Goal: Transaction & Acquisition: Purchase product/service

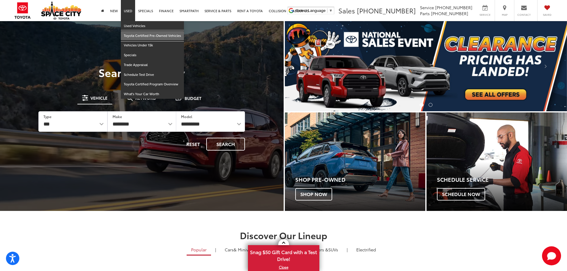
click at [138, 34] on link "Toyota Certified Pre-Owned Vehicles" at bounding box center [152, 36] width 63 height 10
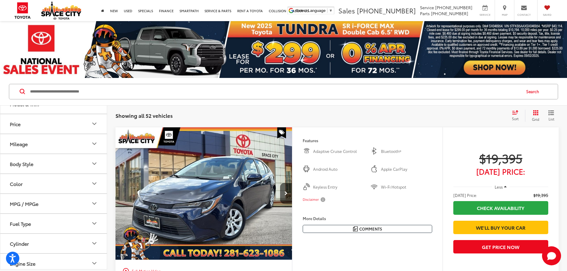
scroll to position [99, 0]
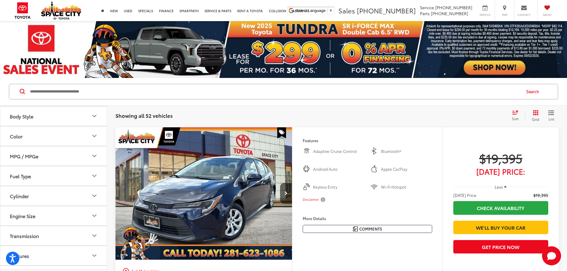
click at [60, 182] on button "Fuel Type" at bounding box center [53, 175] width 107 height 19
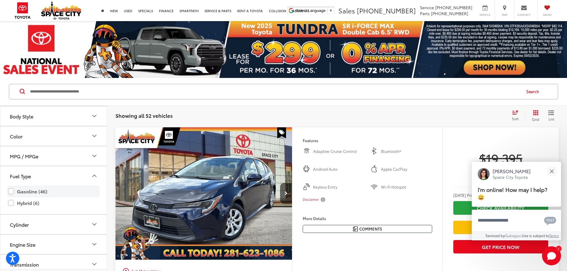
click at [23, 191] on label "Gasoline (46)" at bounding box center [53, 191] width 91 height 10
click at [555, 173] on button "Close" at bounding box center [551, 171] width 13 height 13
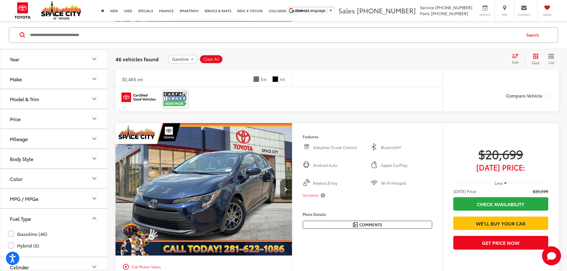
click at [76, 95] on button "Model & Trim" at bounding box center [53, 98] width 107 height 19
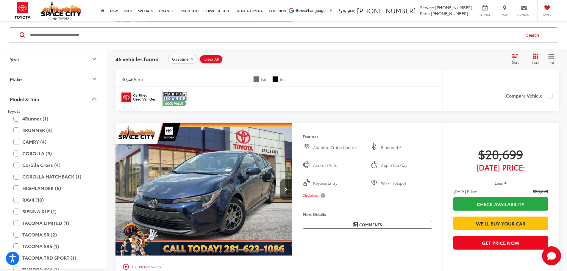
click at [16, 137] on div "4RUNNER (4) All Trims Or select individual trims SR5 (2) SR5 Premium (1) TRD Of…" at bounding box center [53, 143] width 92 height 12
click at [16, 142] on label "CAMRY (4)" at bounding box center [53, 142] width 80 height 10
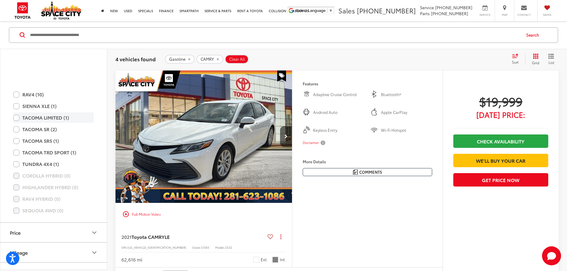
scroll to position [103, 0]
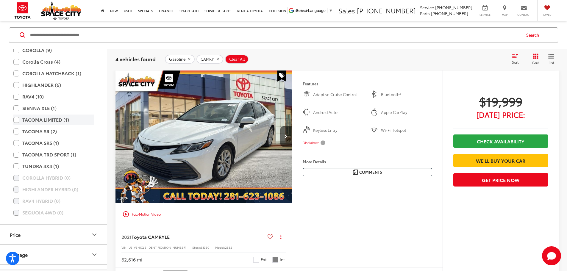
click at [14, 121] on label "TACOMA LIMITED (1)" at bounding box center [53, 120] width 80 height 10
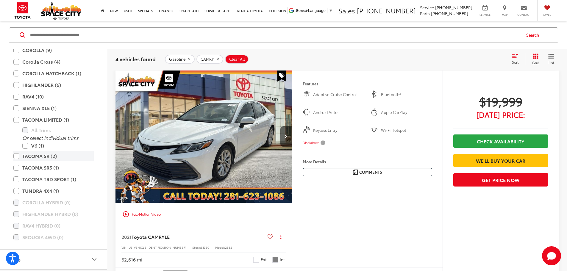
click at [17, 155] on label "TACOMA SR (2)" at bounding box center [53, 156] width 80 height 10
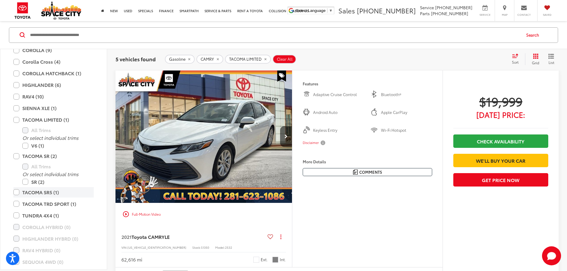
click at [16, 191] on label "TACOMA SR5 (1)" at bounding box center [53, 192] width 80 height 10
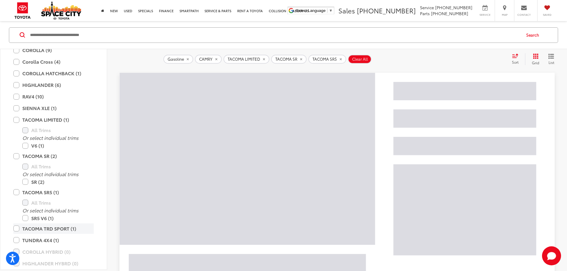
click at [20, 228] on label "TACOMA TRD SPORT (1)" at bounding box center [53, 228] width 80 height 10
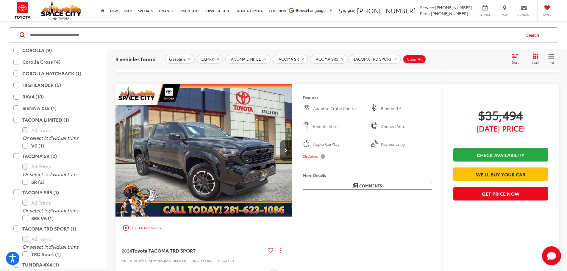
scroll to position [1644, 0]
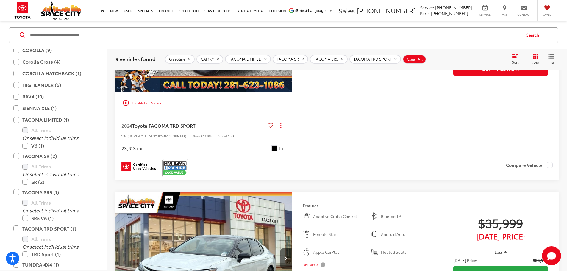
scroll to position [1793, 0]
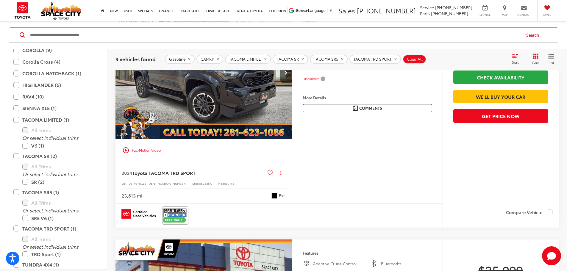
scroll to position [1743, 0]
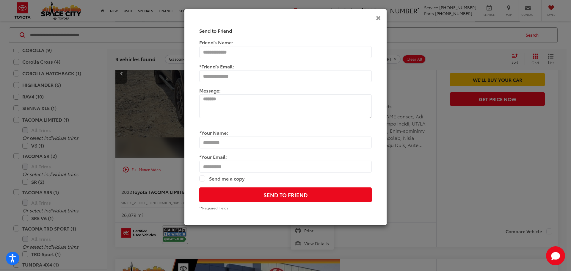
click at [377, 17] on icon "Close" at bounding box center [378, 18] width 5 height 6
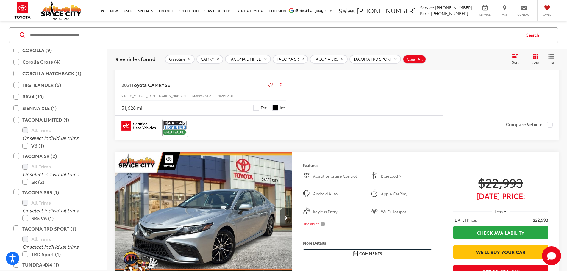
scroll to position [442, 0]
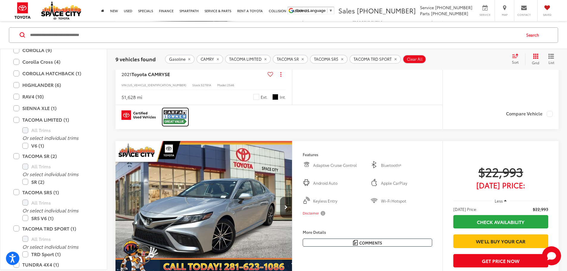
click at [179, 125] on img at bounding box center [175, 117] width 24 height 16
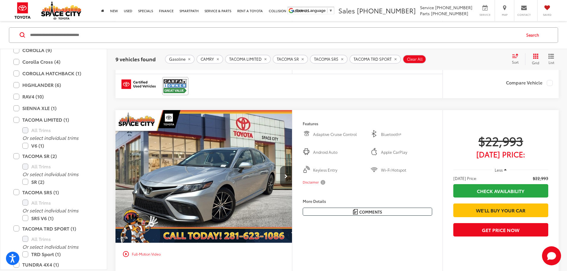
scroll to position [492, 0]
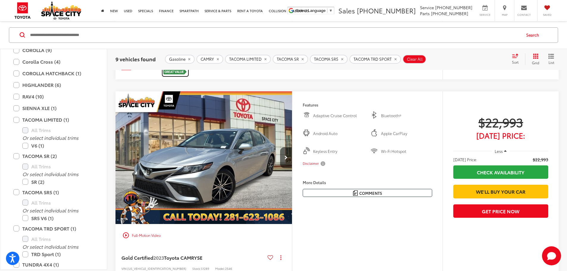
click at [172, 75] on img at bounding box center [175, 68] width 24 height 16
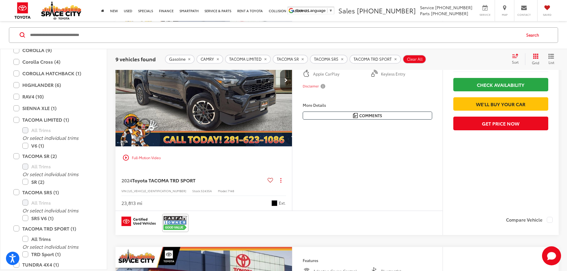
scroll to position [1587, 0]
